Goal: Navigation & Orientation: Go to known website

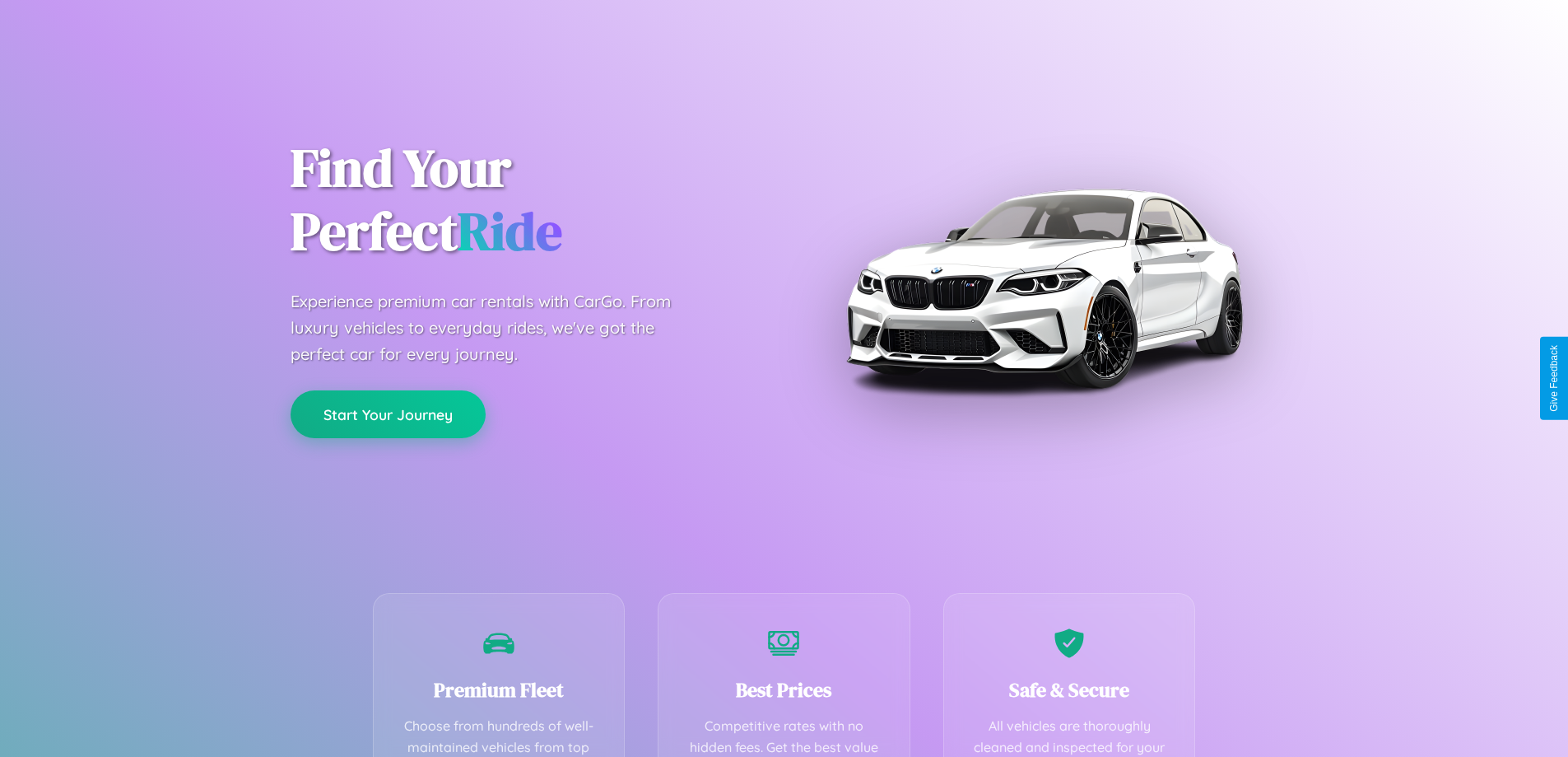
click at [388, 414] on button "Start Your Journey" at bounding box center [389, 414] width 195 height 48
click at [388, 413] on button "Start Your Journey" at bounding box center [389, 414] width 195 height 48
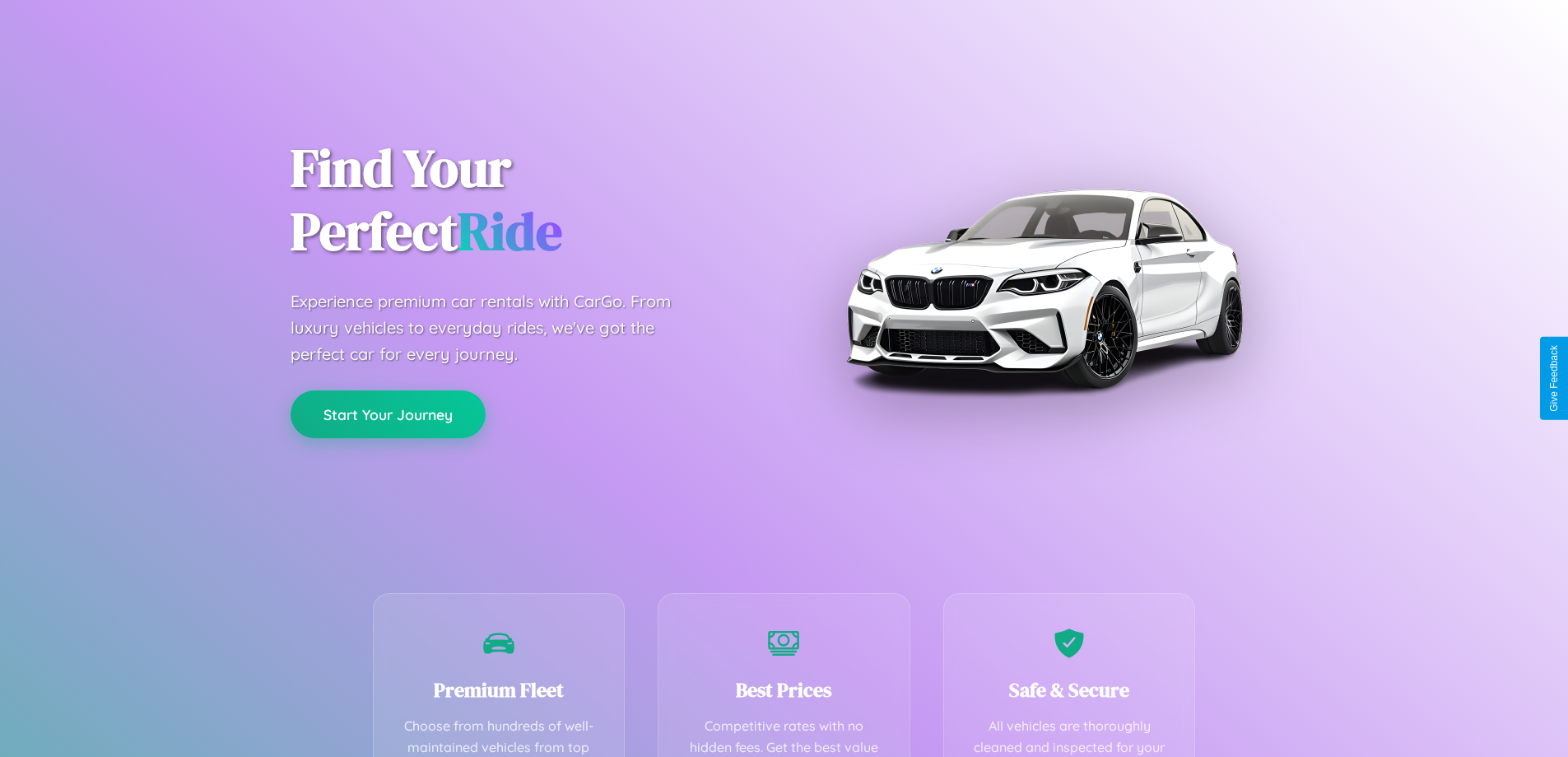
click at [388, 413] on button "Start Your Journey" at bounding box center [389, 414] width 195 height 48
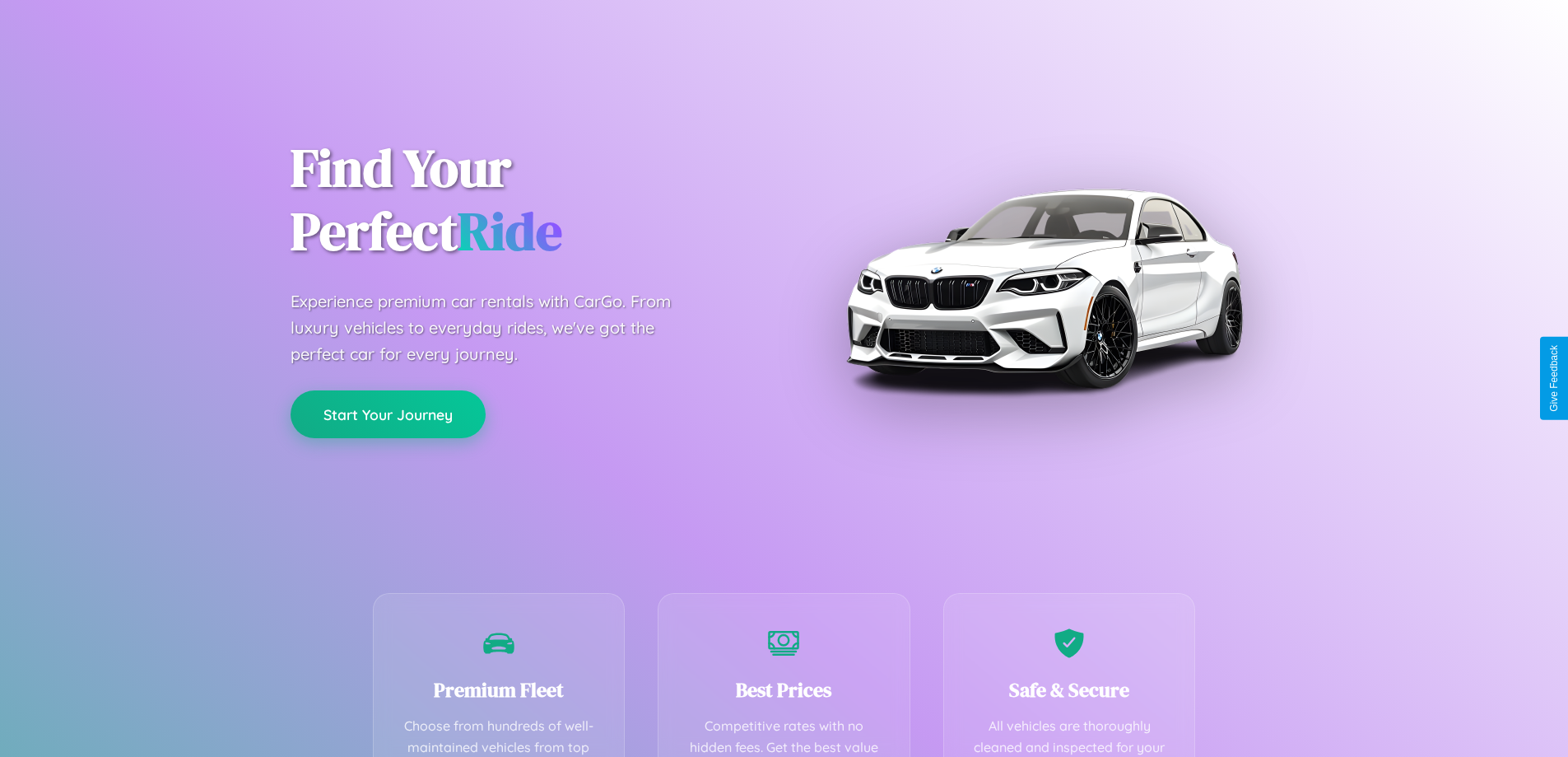
click at [388, 413] on button "Start Your Journey" at bounding box center [389, 414] width 195 height 48
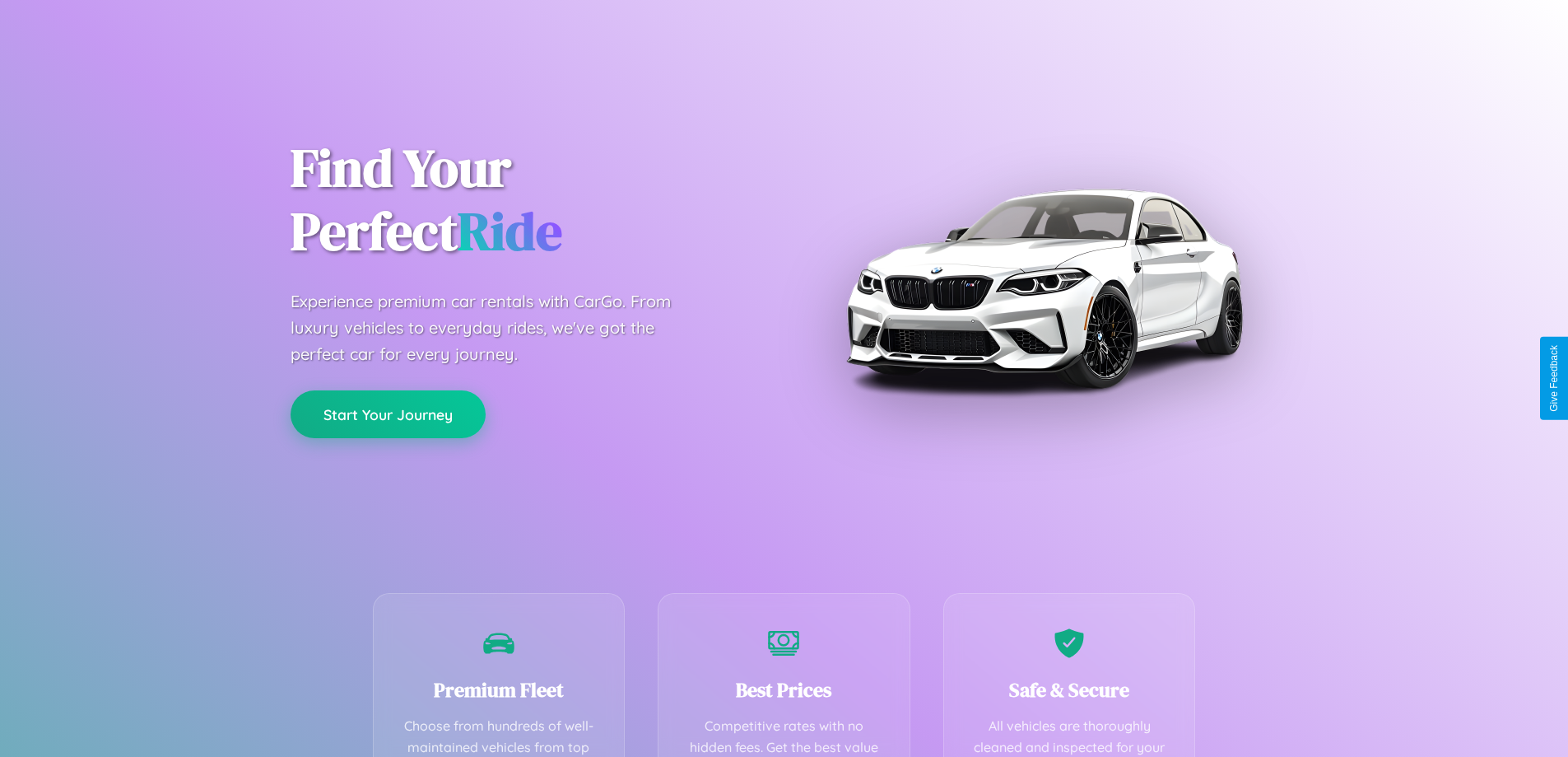
click at [388, 413] on button "Start Your Journey" at bounding box center [389, 414] width 195 height 48
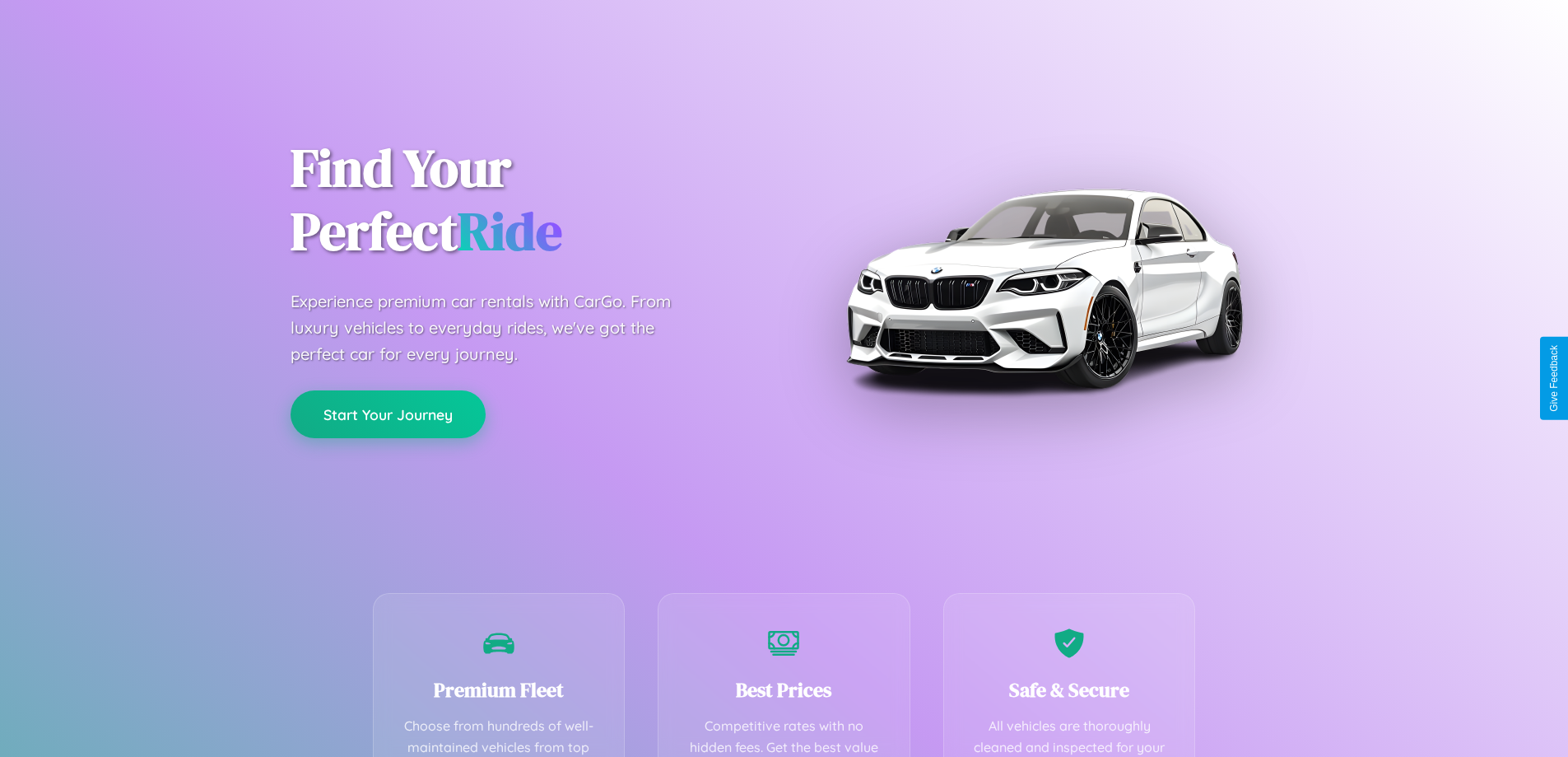
click at [388, 413] on button "Start Your Journey" at bounding box center [389, 414] width 195 height 48
